Goal: Task Accomplishment & Management: Use online tool/utility

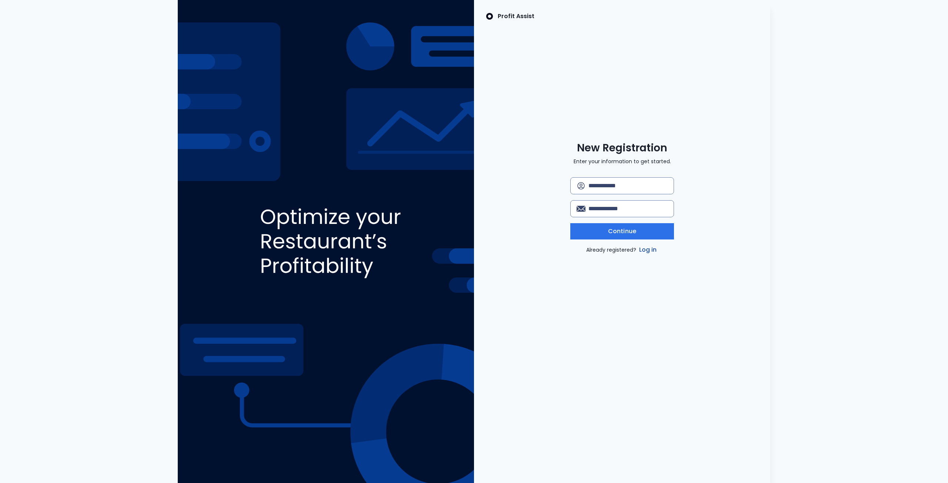
click at [652, 250] on link "Log in" at bounding box center [648, 250] width 21 height 9
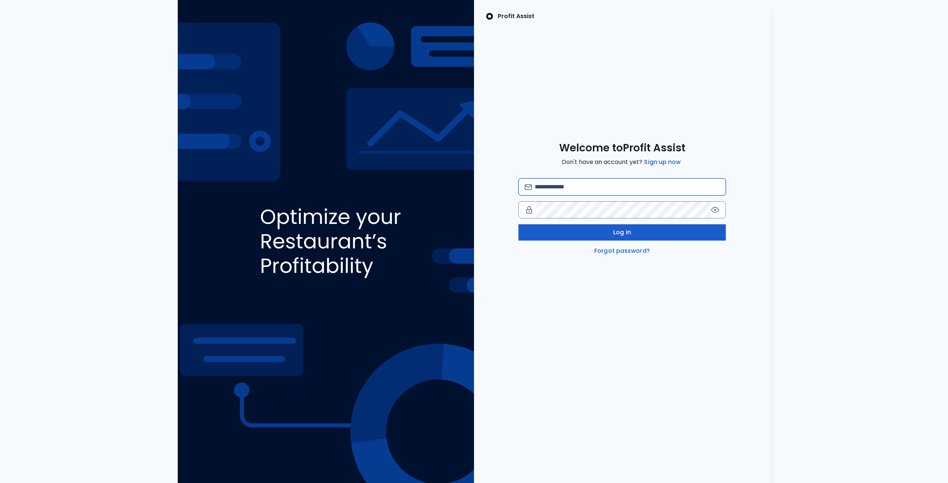
type input "**********"
click at [598, 231] on button "Log in" at bounding box center [622, 233] width 207 height 16
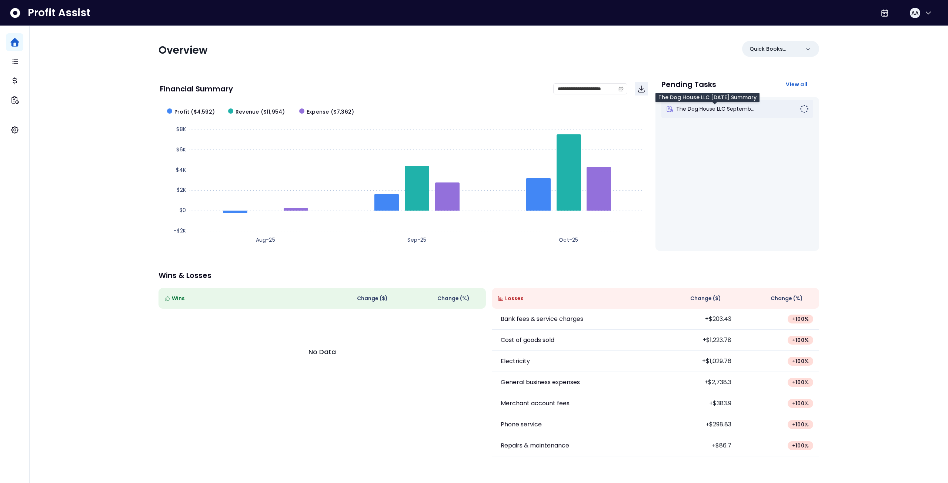
click at [733, 108] on span "The Dog House LLC Septemb..." at bounding box center [715, 108] width 78 height 7
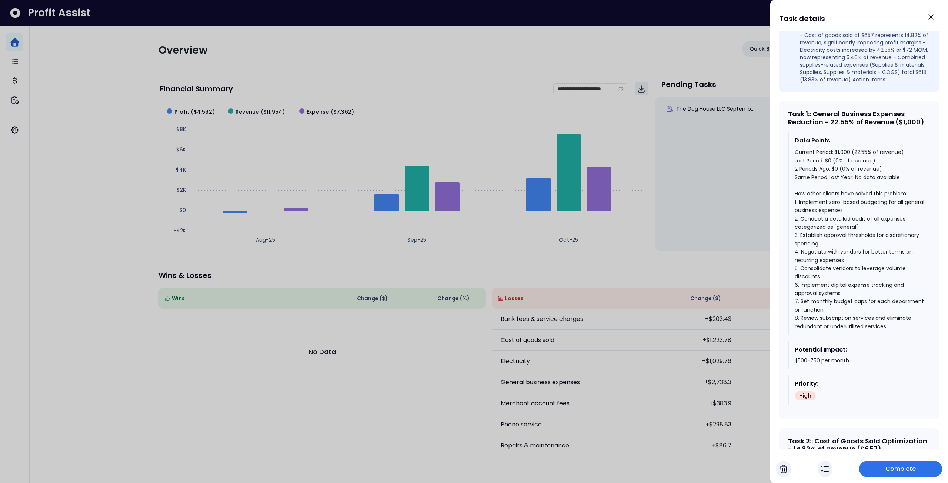
scroll to position [333, 0]
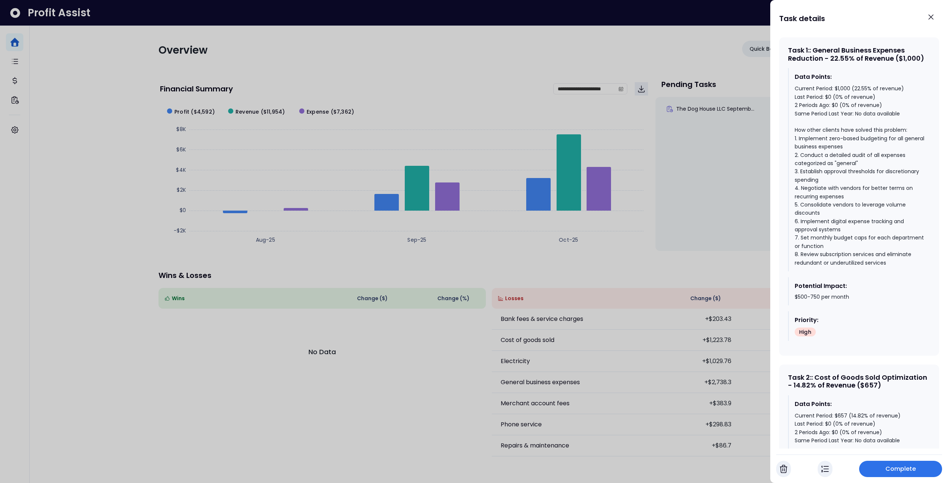
click at [468, 246] on div at bounding box center [474, 241] width 948 height 483
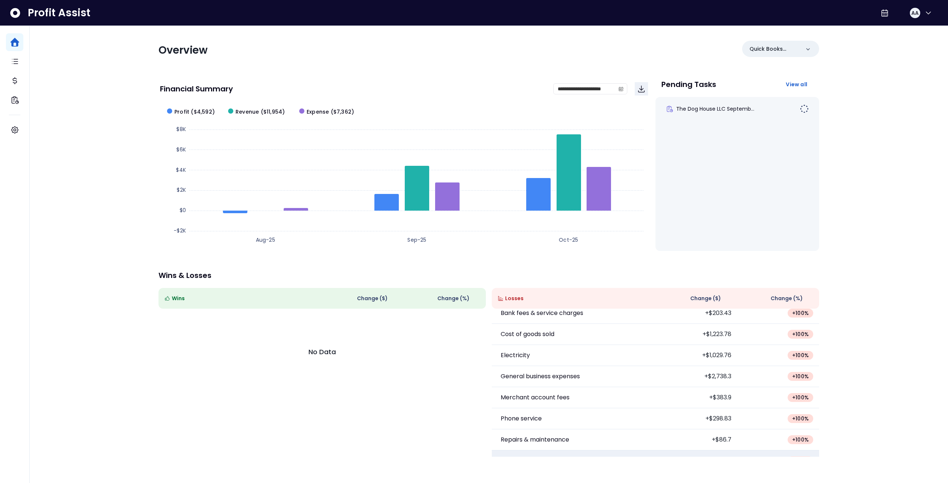
scroll to position [0, 0]
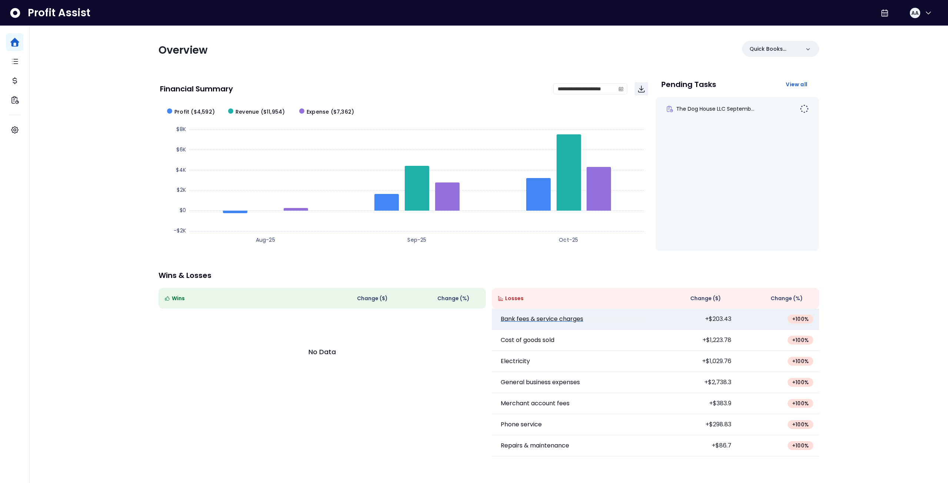
click at [552, 318] on p "Bank fees & service charges" at bounding box center [542, 319] width 83 height 9
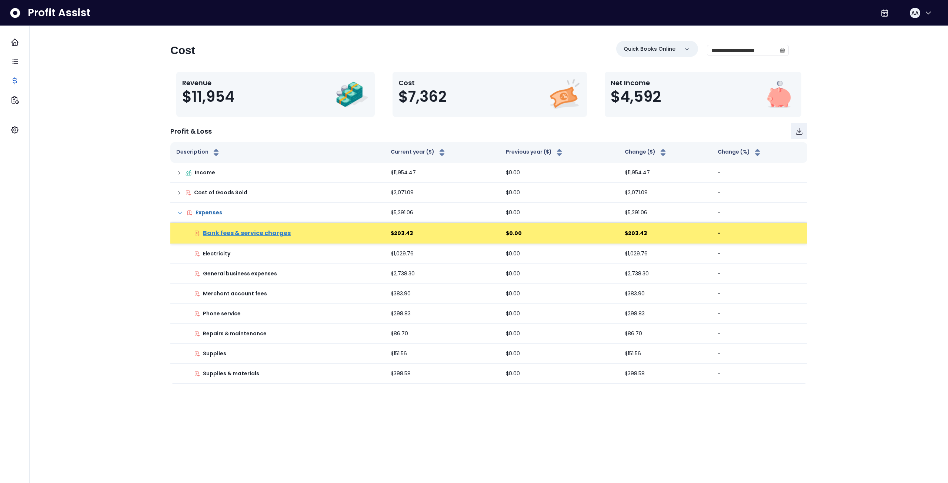
click at [250, 236] on p "Bank fees & service charges" at bounding box center [247, 233] width 88 height 9
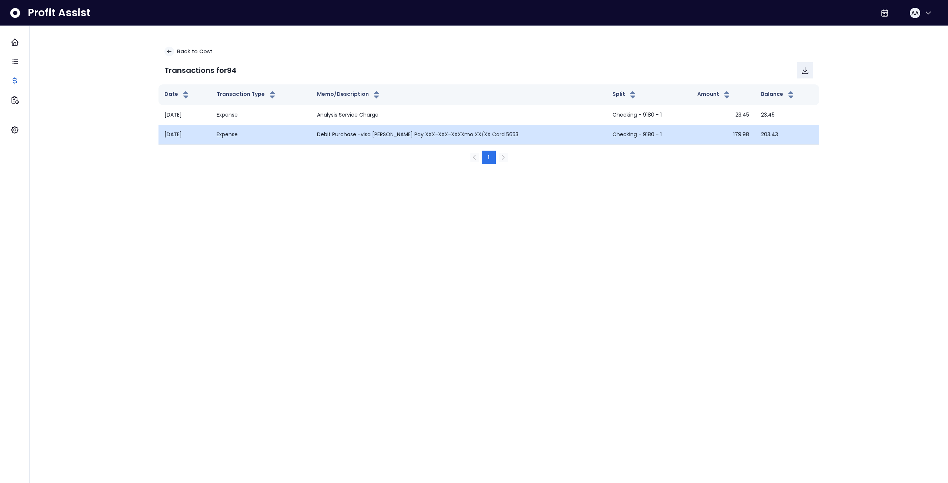
click at [381, 136] on td "Debit Purchase -visa [PERSON_NAME] Pay XXX-XXX-XXXXmo XX/XX Card 5653" at bounding box center [459, 135] width 296 height 20
drag, startPoint x: 381, startPoint y: 136, endPoint x: 368, endPoint y: 136, distance: 13.0
click at [368, 136] on td "Debit Purchase -visa [PERSON_NAME] Pay XXX-XXX-XXXXmo XX/XX Card 5653" at bounding box center [459, 135] width 296 height 20
